Goal: Task Accomplishment & Management: Manage account settings

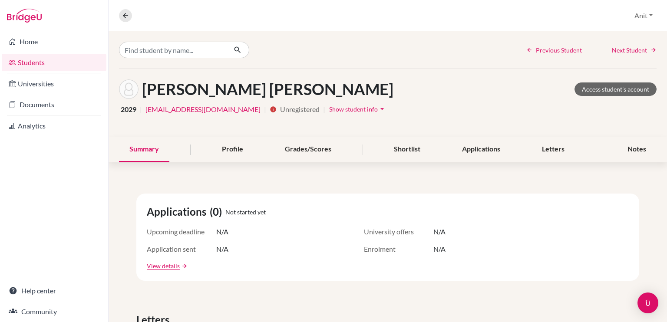
click at [24, 65] on link "Students" at bounding box center [54, 62] width 105 height 17
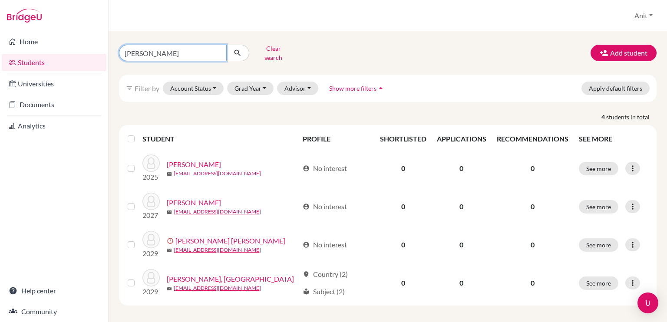
click at [217, 50] on input "[PERSON_NAME]" at bounding box center [173, 53] width 108 height 17
type input "vihaan"
click button "submit" at bounding box center [237, 53] width 23 height 17
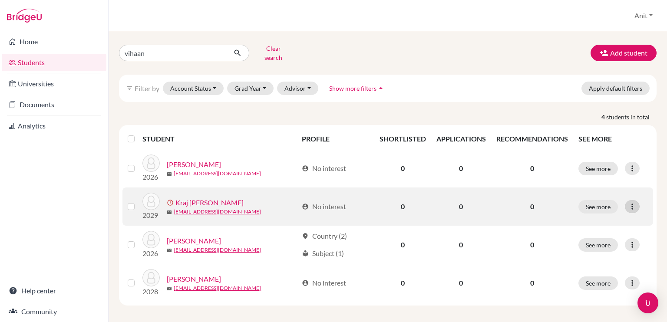
click at [636, 205] on icon at bounding box center [632, 206] width 9 height 9
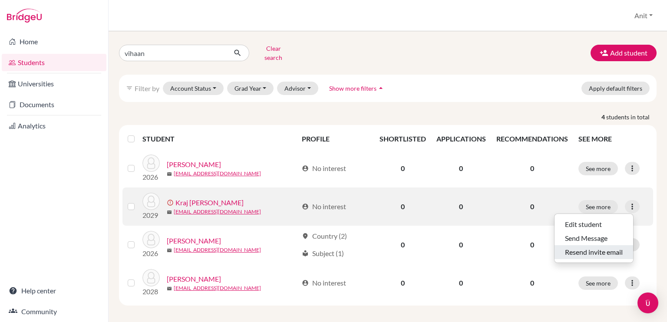
click at [593, 245] on button "Resend invite email" at bounding box center [594, 252] width 79 height 14
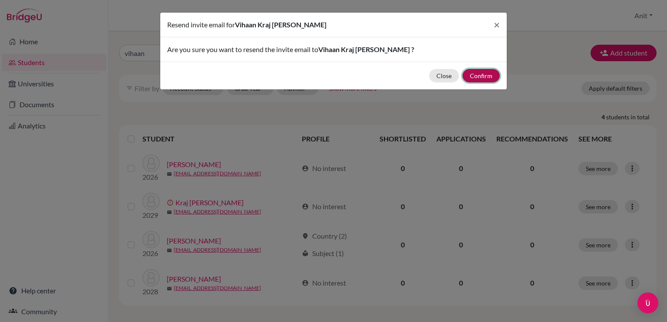
click at [479, 78] on button "Confirm" at bounding box center [480, 75] width 37 height 13
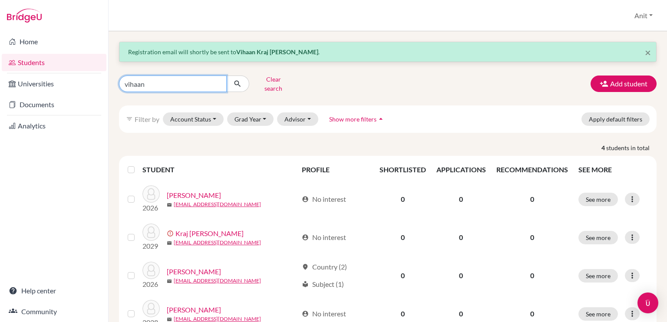
click at [217, 82] on input "vihaan" at bounding box center [173, 84] width 108 height 17
type input "[PERSON_NAME]"
click button "submit" at bounding box center [237, 84] width 23 height 17
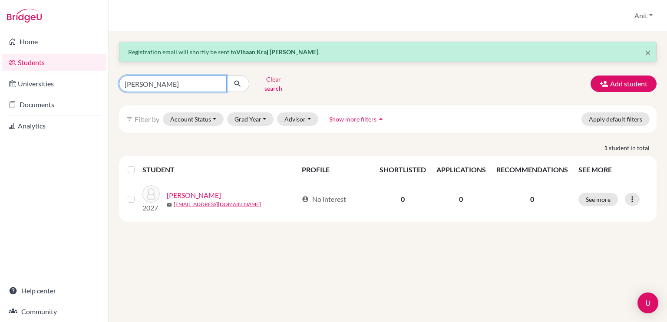
click at [152, 84] on input "[PERSON_NAME]" at bounding box center [173, 84] width 108 height 17
type input "lakshyaa"
click button "submit" at bounding box center [237, 84] width 23 height 17
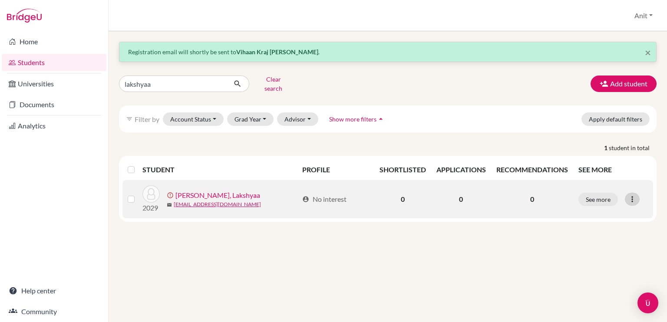
click at [631, 195] on icon at bounding box center [632, 199] width 9 height 9
click at [592, 244] on button "Resend invite email" at bounding box center [599, 245] width 79 height 14
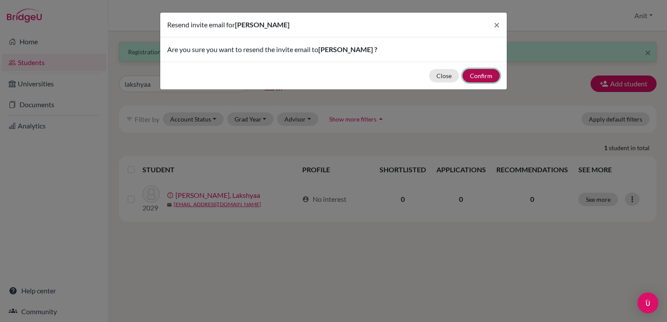
click at [491, 73] on button "Confirm" at bounding box center [480, 75] width 37 height 13
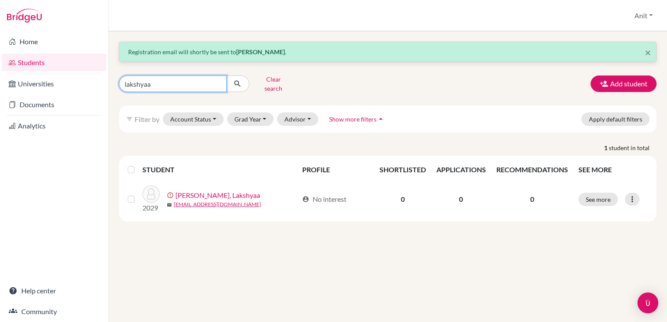
click at [158, 78] on input "lakshyaa" at bounding box center [173, 84] width 108 height 17
type input "l"
type input "[PERSON_NAME]"
click button "submit" at bounding box center [237, 84] width 23 height 17
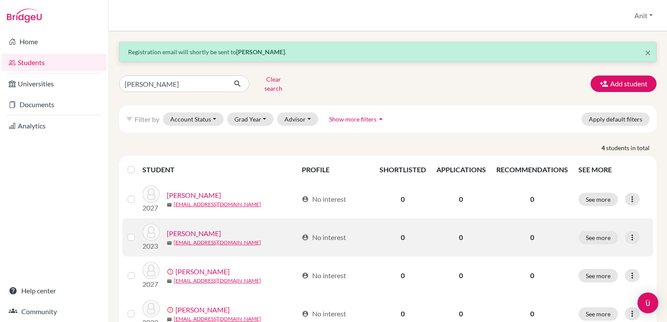
scroll to position [28, 0]
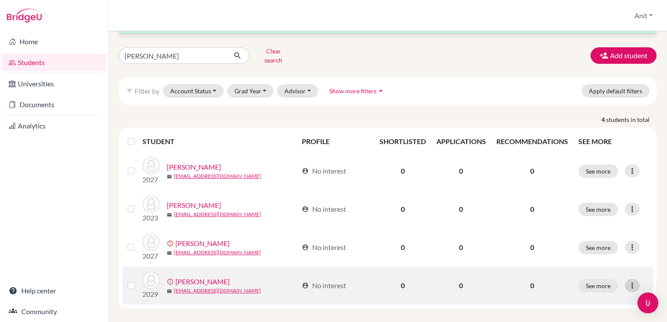
click at [628, 281] on icon at bounding box center [632, 285] width 9 height 9
click at [587, 262] on button "Resend invite email" at bounding box center [593, 268] width 79 height 14
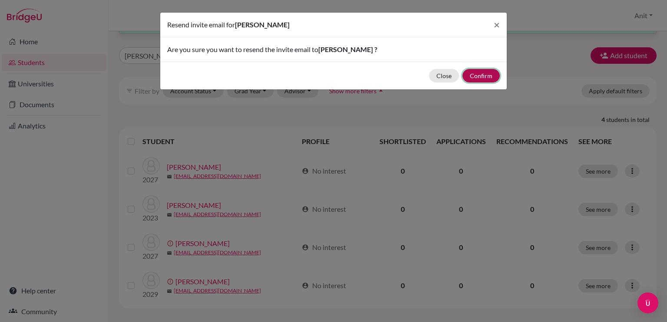
click at [479, 77] on button "Confirm" at bounding box center [480, 75] width 37 height 13
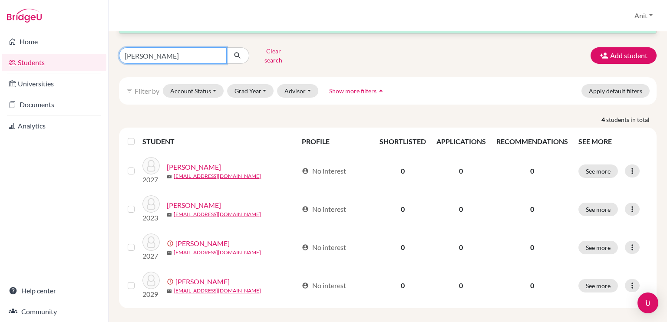
click at [216, 53] on input "[PERSON_NAME]" at bounding box center [173, 55] width 108 height 17
type input "nitin"
click button "submit" at bounding box center [237, 55] width 23 height 17
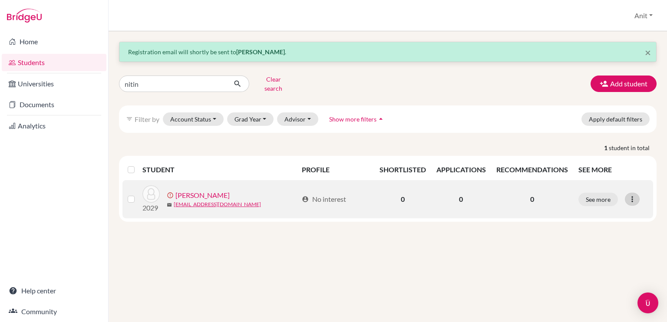
click at [630, 195] on icon at bounding box center [632, 199] width 9 height 9
click at [586, 239] on button "Resend invite email" at bounding box center [599, 245] width 79 height 14
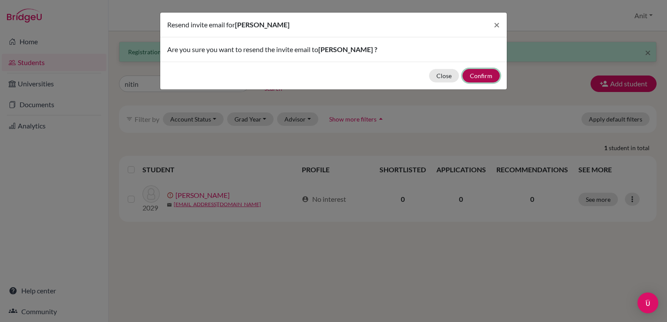
click at [480, 72] on button "Confirm" at bounding box center [480, 75] width 37 height 13
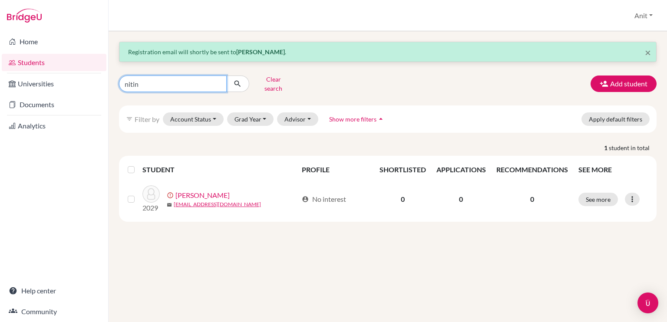
click at [215, 81] on input "nitin" at bounding box center [173, 84] width 108 height 17
type input "[PERSON_NAME]"
click button "submit" at bounding box center [237, 84] width 23 height 17
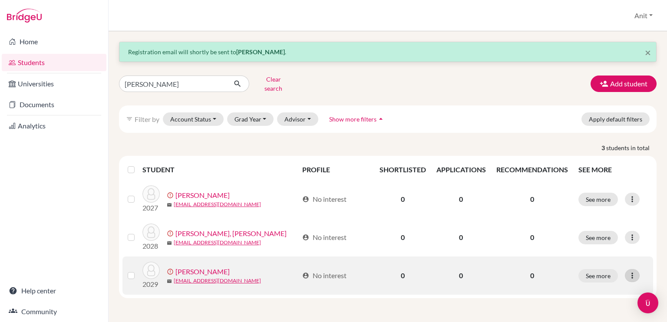
click at [632, 271] on icon at bounding box center [632, 275] width 9 height 9
click at [585, 251] on button "Resend invite email" at bounding box center [594, 258] width 79 height 14
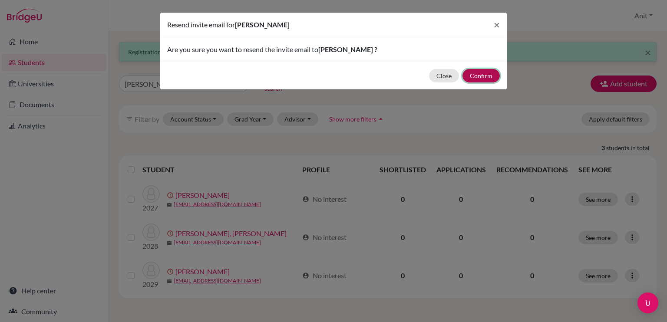
click at [488, 73] on button "Confirm" at bounding box center [480, 75] width 37 height 13
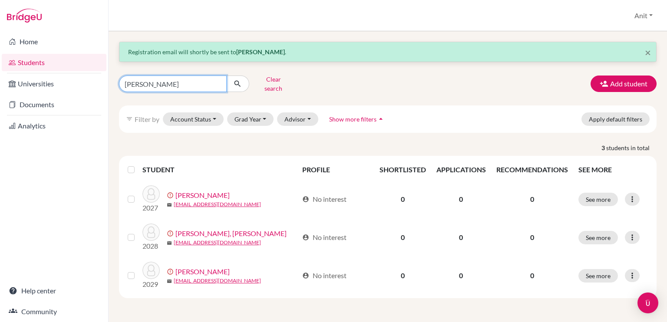
click at [158, 81] on input "[PERSON_NAME]" at bounding box center [173, 84] width 108 height 17
type input "r"
type input "samaira"
click button "submit" at bounding box center [237, 84] width 23 height 17
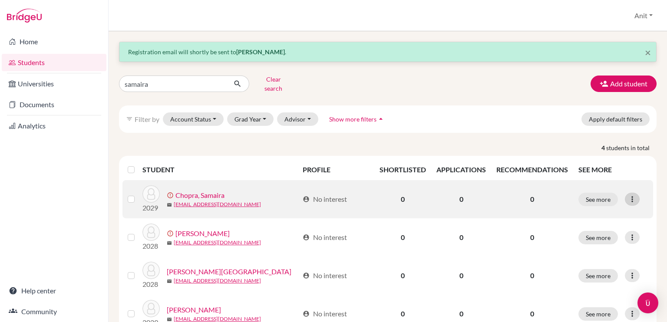
click at [629, 195] on icon at bounding box center [632, 199] width 9 height 9
click at [594, 241] on button "Resend invite email" at bounding box center [594, 245] width 79 height 14
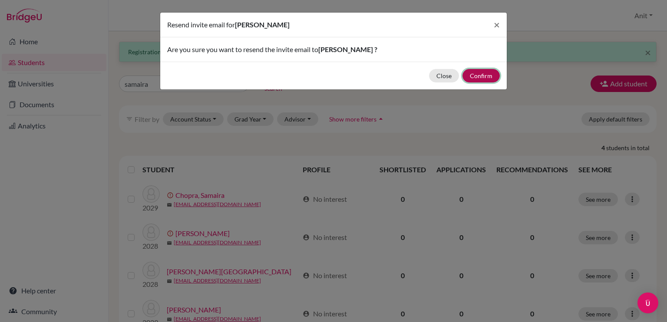
click at [487, 73] on button "Confirm" at bounding box center [480, 75] width 37 height 13
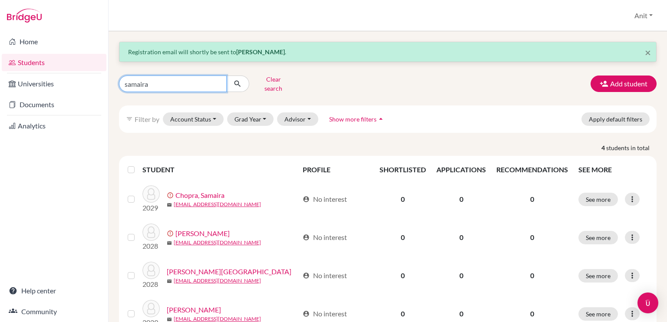
click at [217, 81] on input "samaira" at bounding box center [173, 84] width 108 height 17
click at [161, 83] on input "Find student by name..." at bounding box center [173, 84] width 108 height 17
type input "Sihan"
click button "submit" at bounding box center [237, 84] width 23 height 17
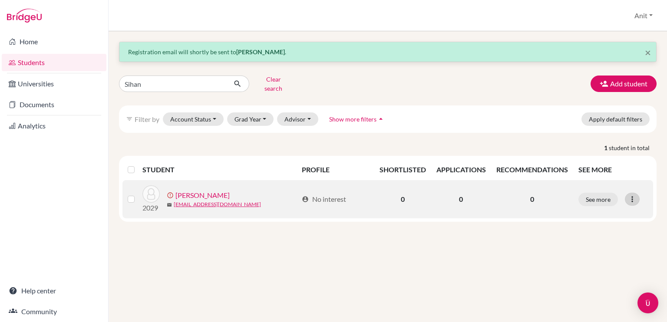
click at [632, 195] on icon at bounding box center [632, 199] width 9 height 9
click at [602, 240] on button "Resend invite email" at bounding box center [599, 245] width 79 height 14
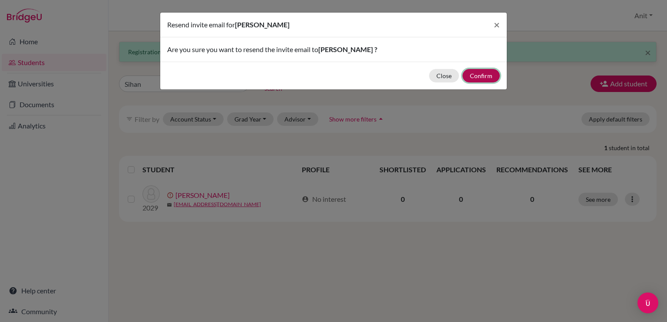
click at [489, 79] on button "Confirm" at bounding box center [480, 75] width 37 height 13
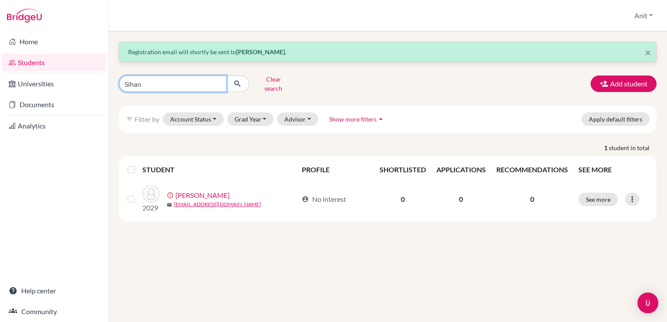
click at [179, 77] on input "Sihan" at bounding box center [173, 84] width 108 height 17
type input "S"
type input "tavya"
click button "submit" at bounding box center [237, 84] width 23 height 17
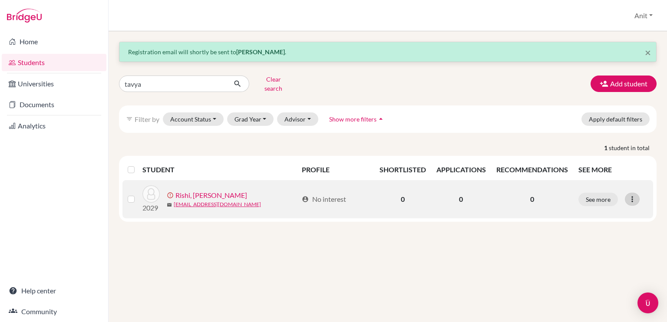
click at [631, 197] on div at bounding box center [632, 199] width 15 height 13
click at [603, 238] on button "Resend invite email" at bounding box center [599, 245] width 79 height 14
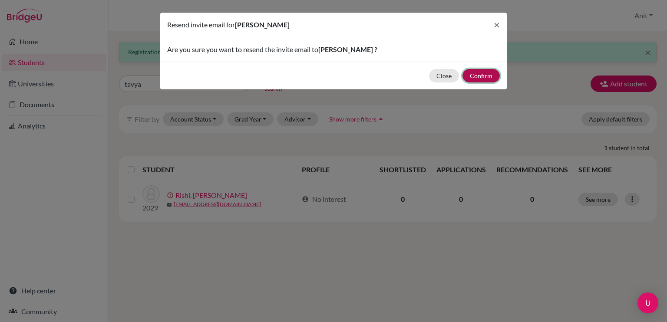
click at [487, 75] on button "Confirm" at bounding box center [480, 75] width 37 height 13
